Goal: Task Accomplishment & Management: Use online tool/utility

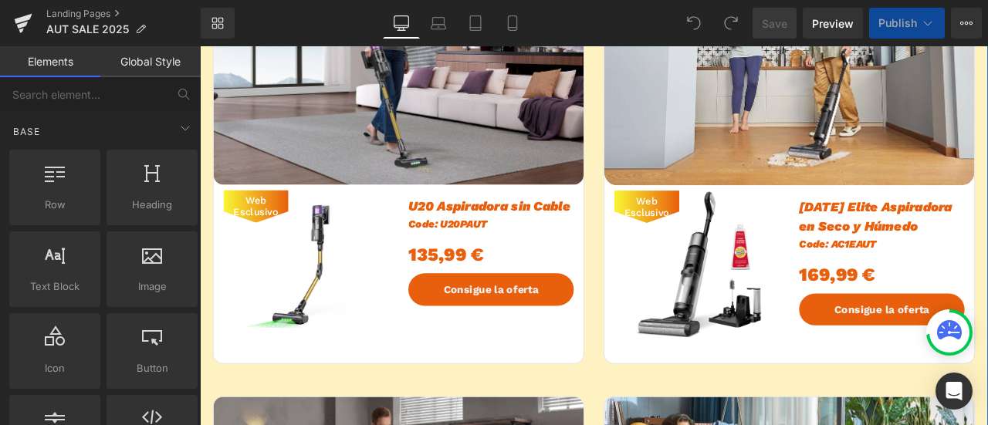
scroll to position [463, 0]
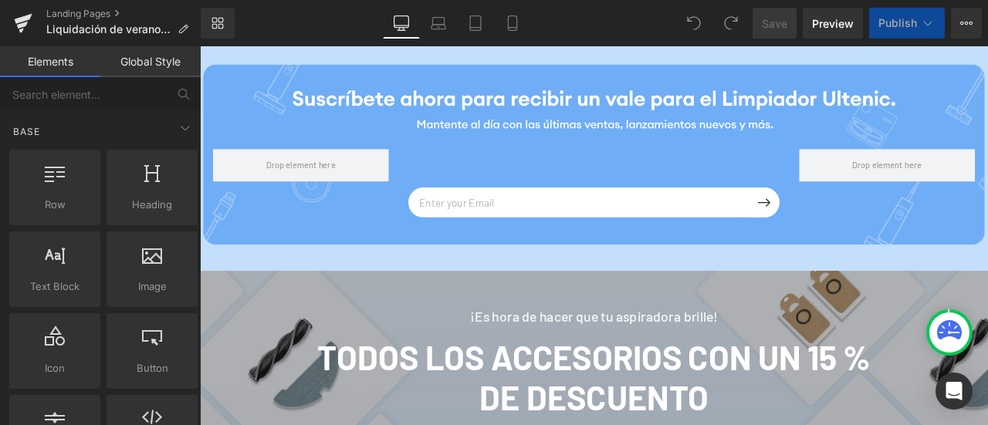
scroll to position [5076, 0]
